Goal: Information Seeking & Learning: Learn about a topic

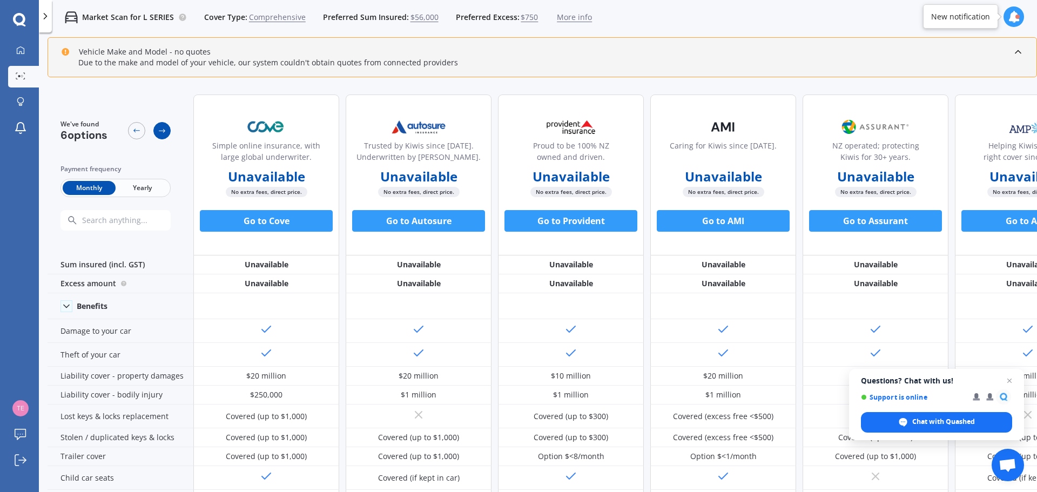
click at [168, 132] on div at bounding box center [161, 130] width 17 height 17
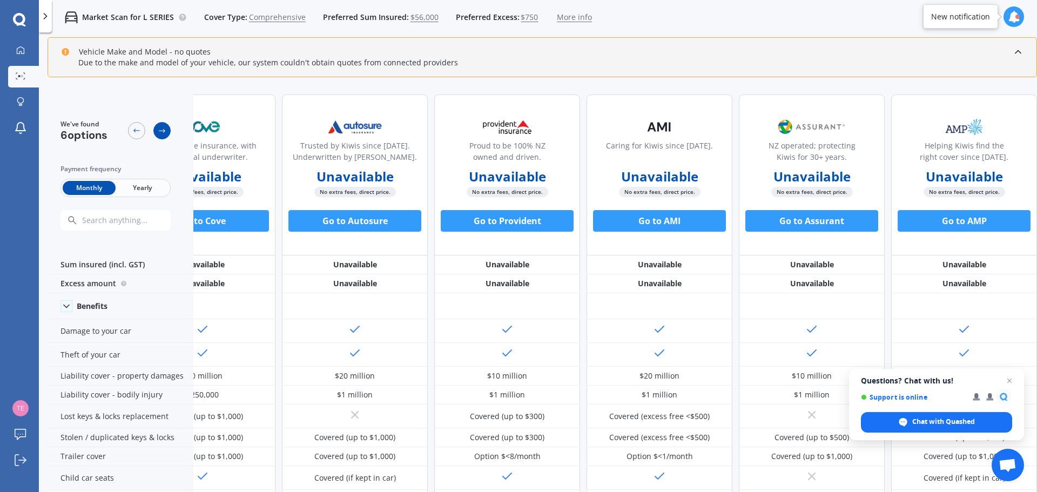
click at [168, 132] on div at bounding box center [161, 130] width 17 height 17
click at [135, 128] on icon at bounding box center [136, 130] width 9 height 9
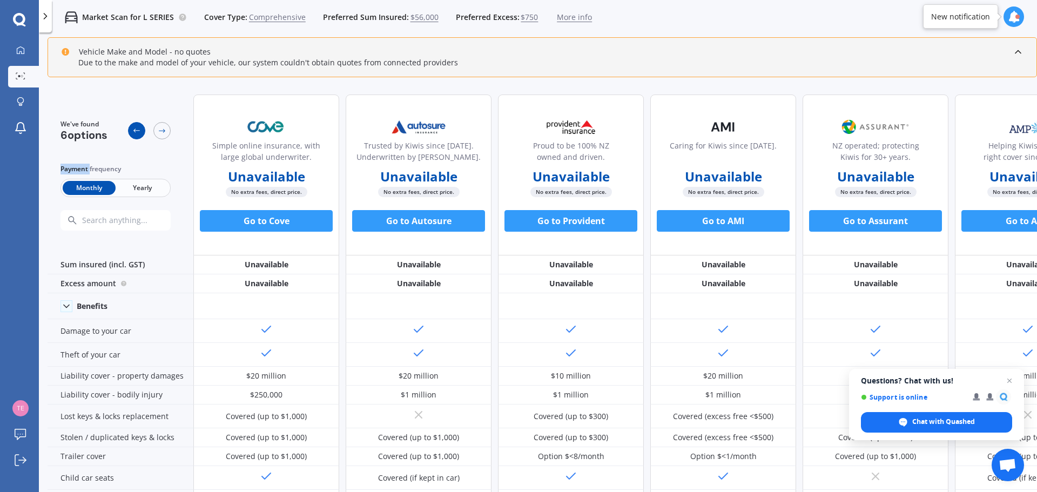
click at [135, 128] on icon at bounding box center [136, 130] width 9 height 9
click at [159, 129] on icon at bounding box center [162, 130] width 9 height 9
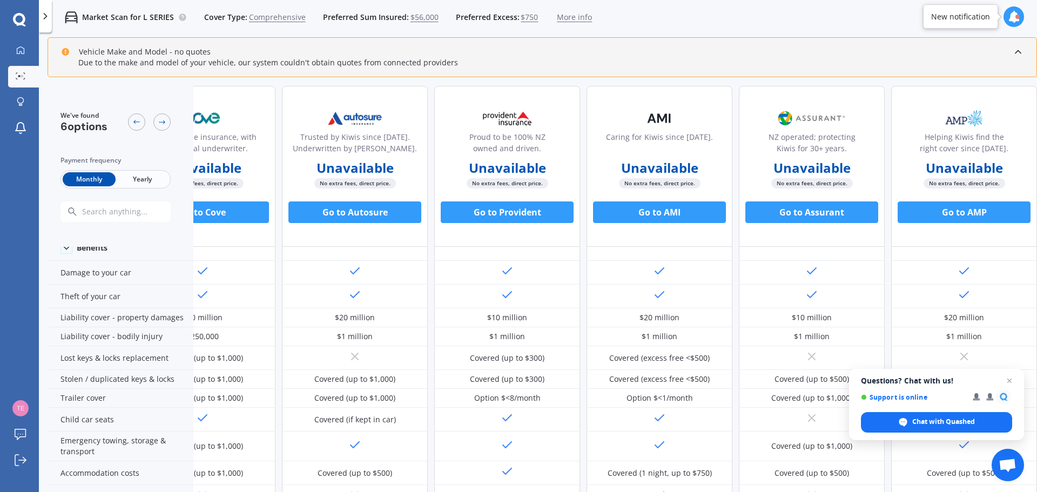
scroll to position [0, 69]
